Goal: Task Accomplishment & Management: Use online tool/utility

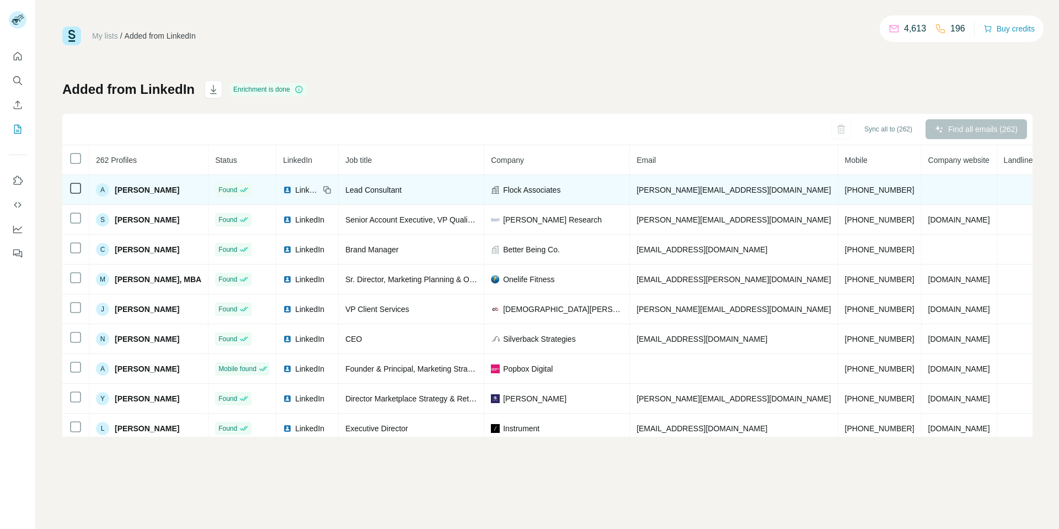
click at [73, 196] on td at bounding box center [75, 190] width 27 height 30
click at [76, 194] on icon at bounding box center [75, 188] width 13 height 13
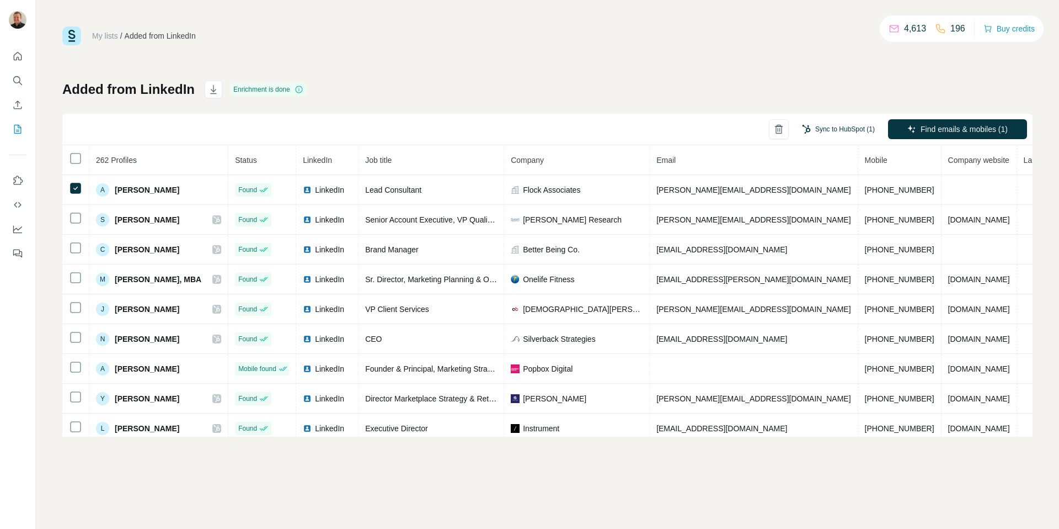
click at [810, 127] on button "Sync to HubSpot (1)" at bounding box center [838, 129] width 88 height 17
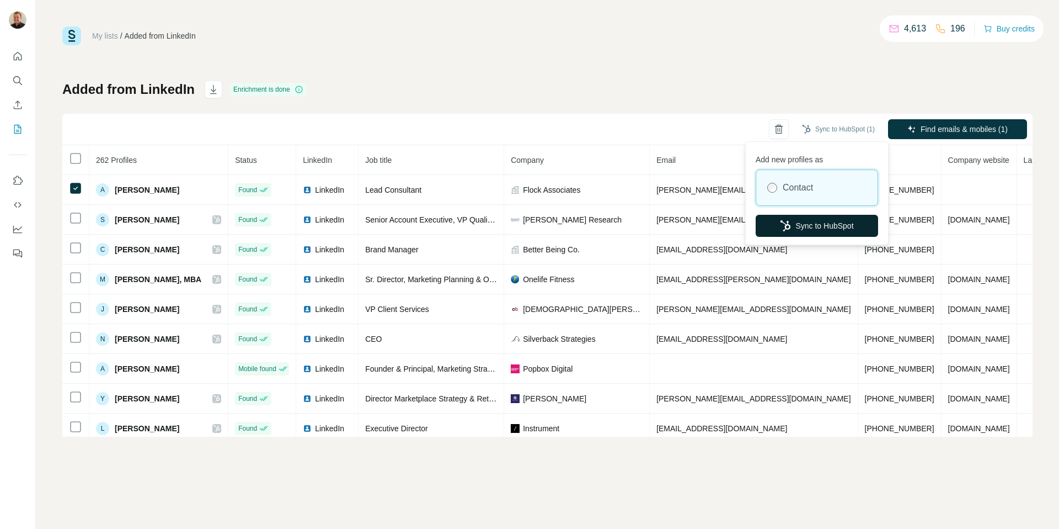
click at [780, 220] on icon "button" at bounding box center [785, 225] width 11 height 11
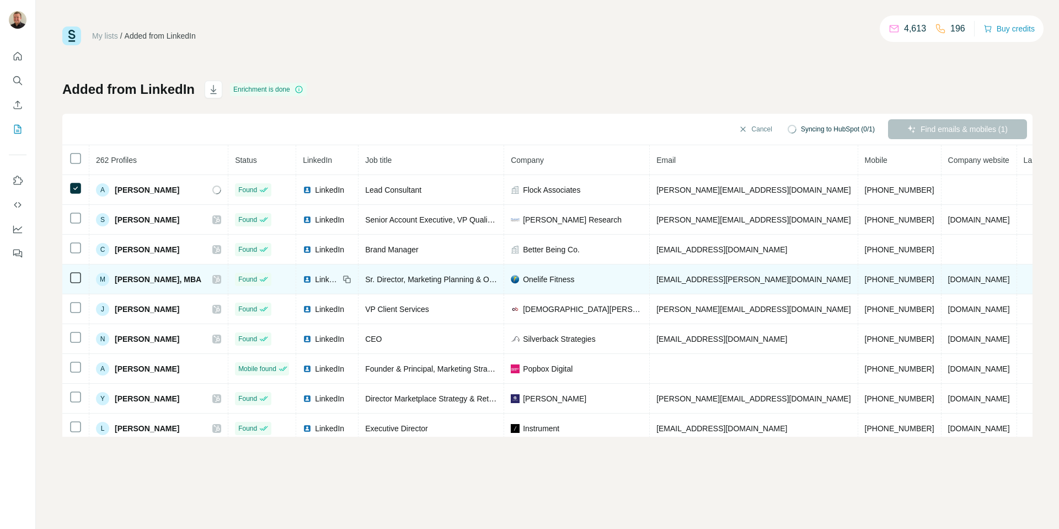
scroll to position [0, 6]
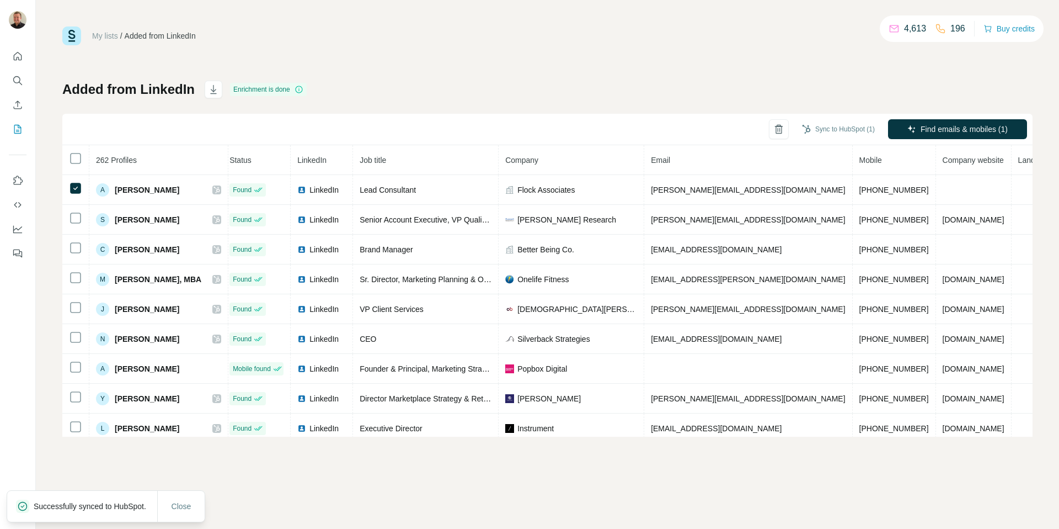
click at [213, 189] on icon at bounding box center [216, 189] width 7 height 9
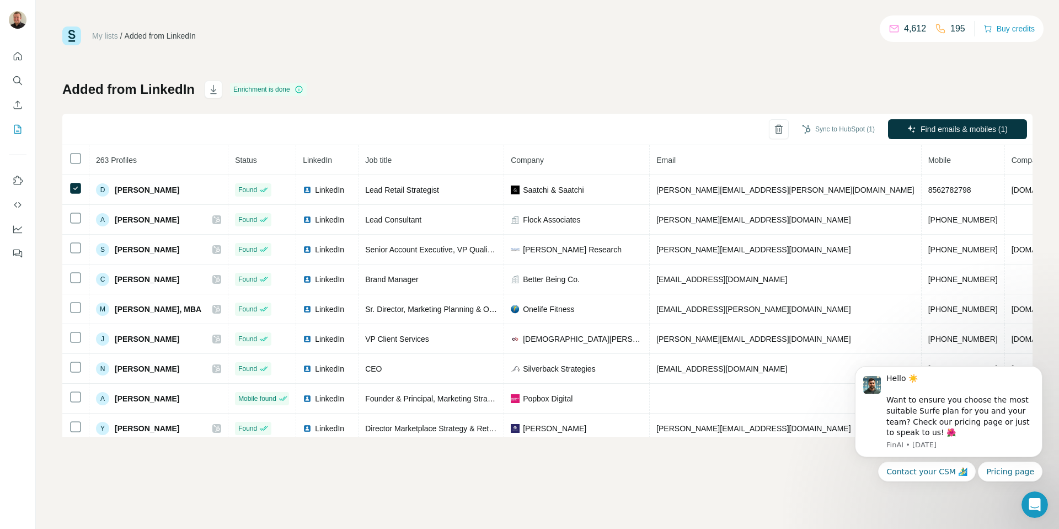
click at [824, 114] on div "Sync to HubSpot (1) Find emails & mobiles (1)" at bounding box center [547, 129] width 970 height 31
click at [822, 131] on button "Sync to HubSpot (1)" at bounding box center [838, 129] width 88 height 17
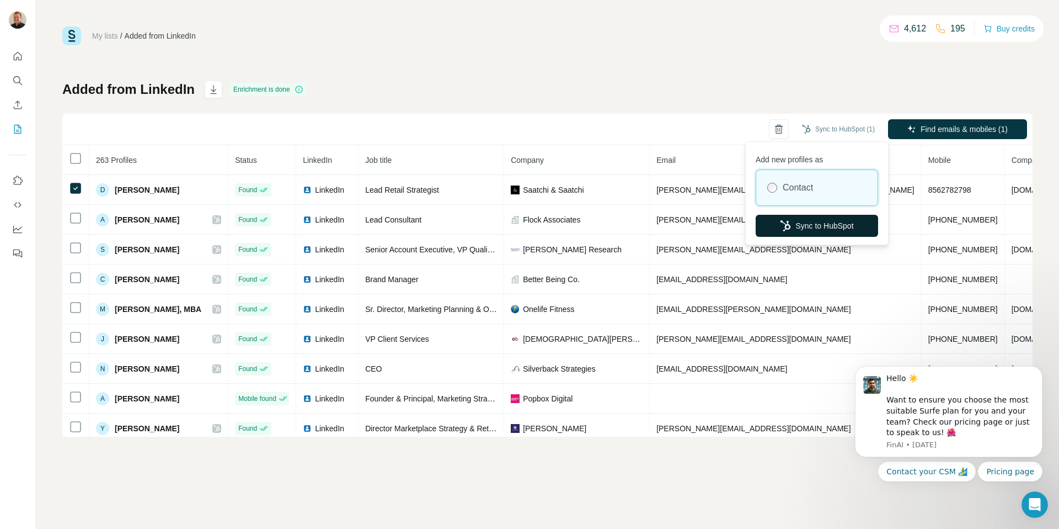
click at [807, 223] on button "Sync to HubSpot" at bounding box center [817, 226] width 122 height 22
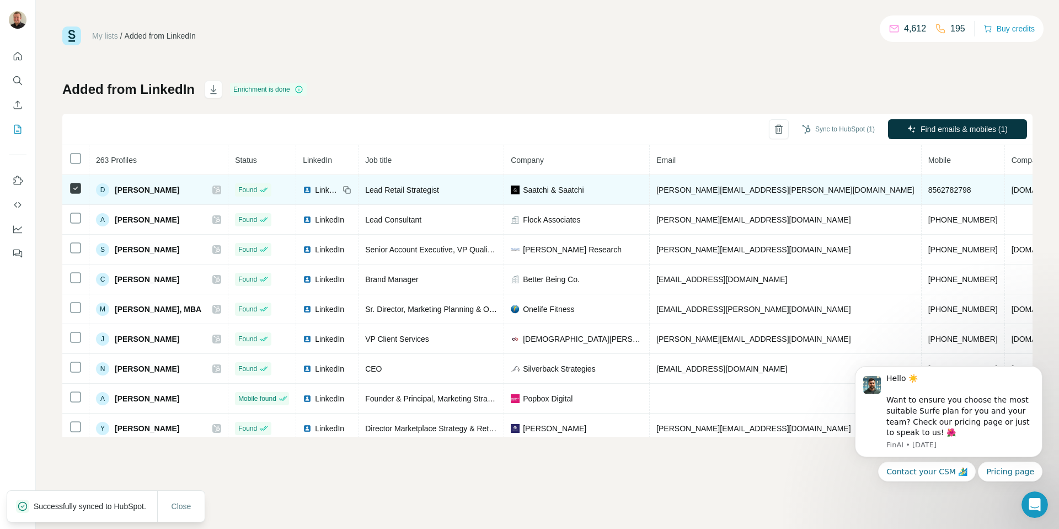
click at [206, 194] on div "D [PERSON_NAME]" at bounding box center [158, 189] width 125 height 13
click at [214, 187] on td "D [PERSON_NAME]" at bounding box center [158, 190] width 139 height 30
click at [213, 191] on icon at bounding box center [216, 189] width 7 height 9
